Goal: Navigation & Orientation: Find specific page/section

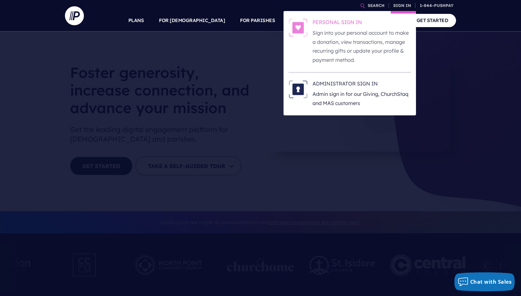
click at [334, 50] on p "Sign into your personal account to make a donation, view transactions, manage r…" at bounding box center [361, 46] width 98 height 36
click at [323, 94] on p "Admin sign in for our Giving, ChurchStaq and MAS customers" at bounding box center [361, 99] width 98 height 18
click at [342, 88] on h6 "ADMINISTRATOR SIGN IN" at bounding box center [361, 84] width 98 height 9
click at [332, 84] on h6 "ADMINISTRATOR SIGN IN" at bounding box center [361, 84] width 98 height 9
click at [400, 4] on link "SIGN IN" at bounding box center [402, 5] width 23 height 11
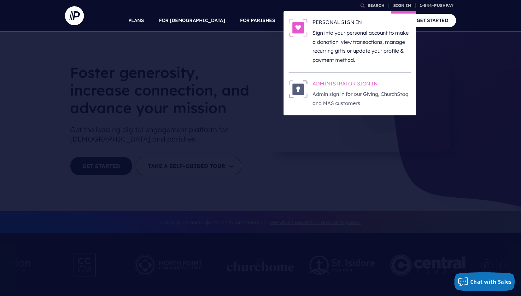
click at [300, 90] on img at bounding box center [297, 89] width 19 height 18
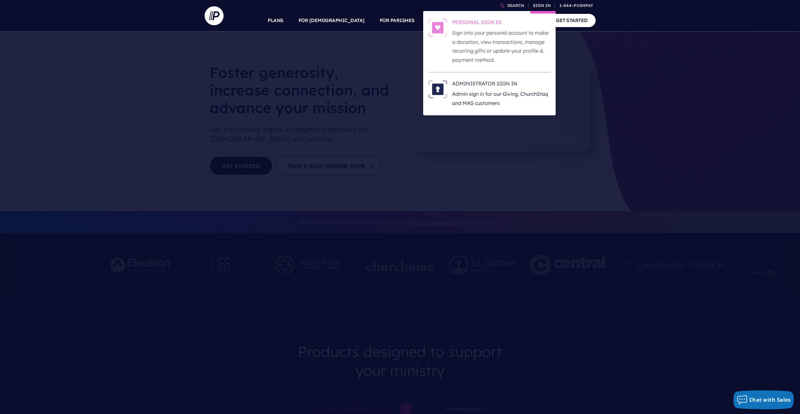
click at [485, 30] on p "Sign into your personal account to make a donation, view transactions, manage r…" at bounding box center [501, 46] width 98 height 36
